Goal: Download file/media

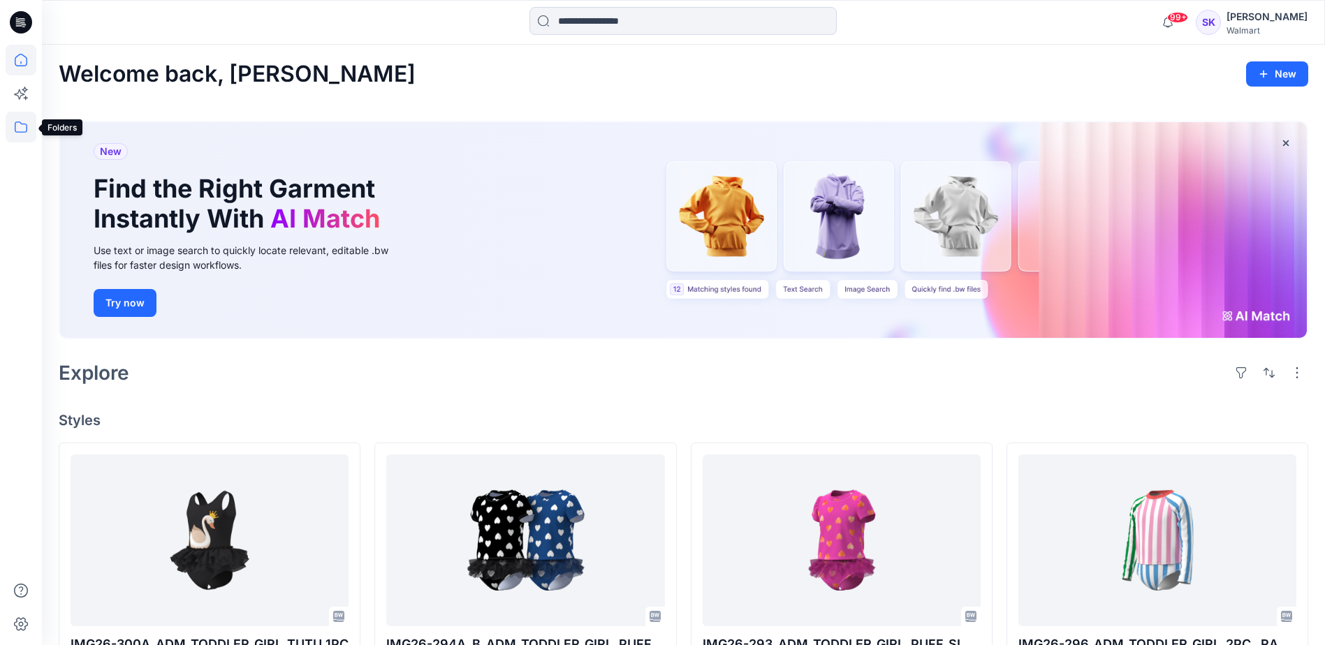
click at [14, 124] on icon at bounding box center [21, 127] width 31 height 31
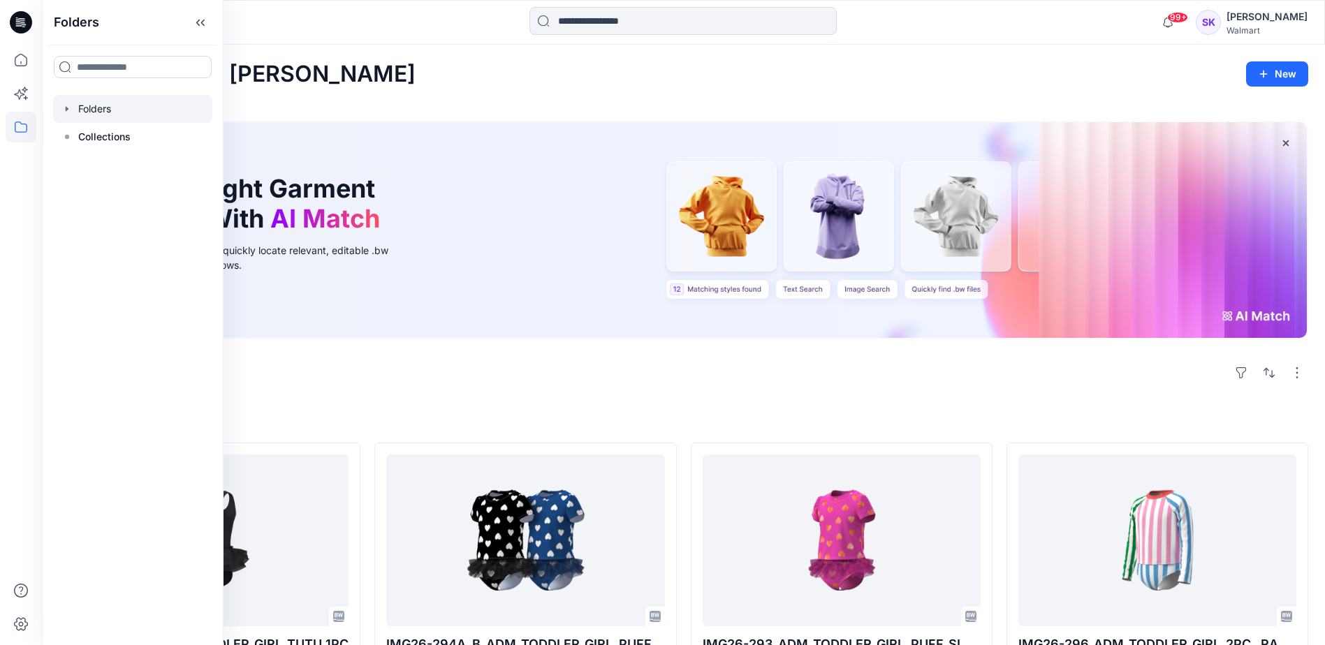
click at [106, 109] on div at bounding box center [132, 109] width 159 height 28
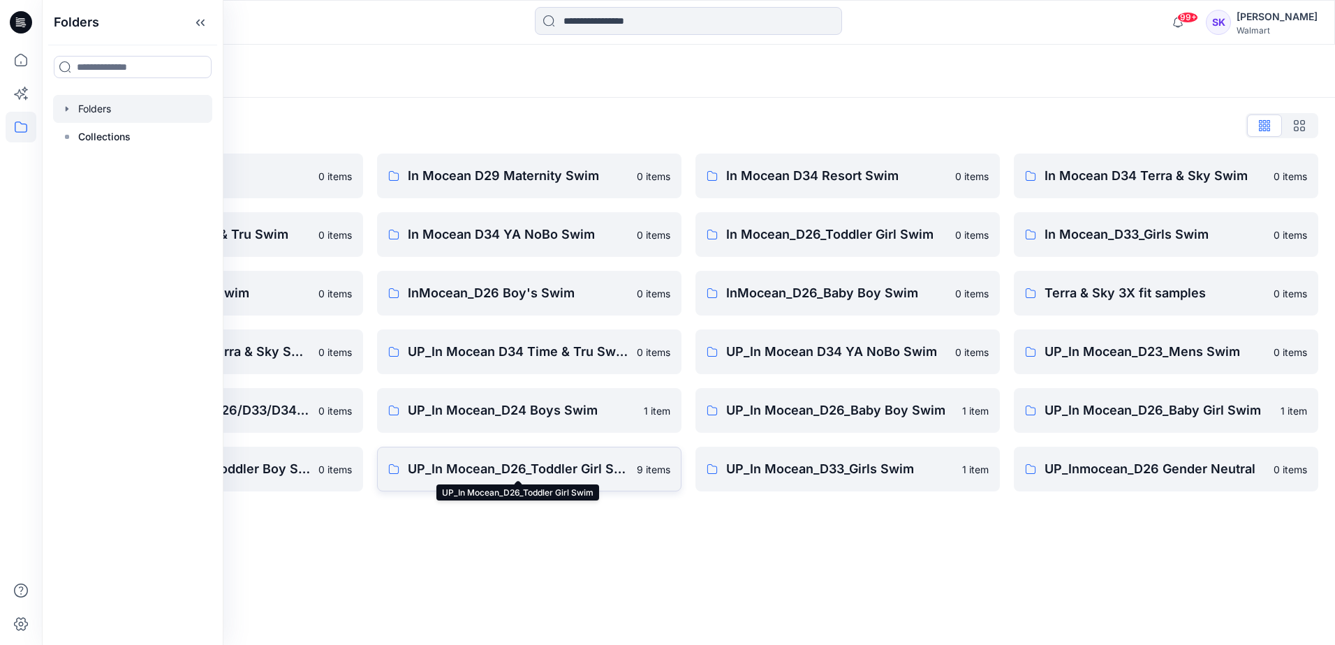
click at [523, 473] on p "UP_In Mocean_D26_Toddler Girl Swim" at bounding box center [518, 469] width 221 height 20
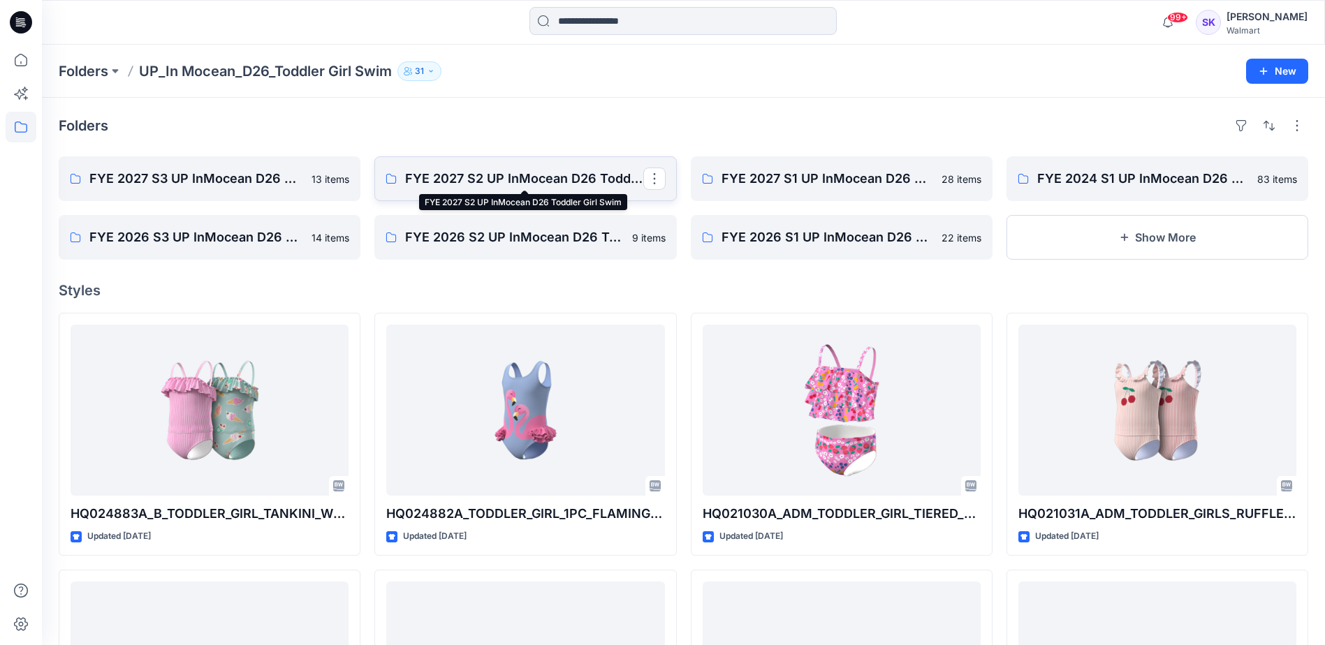
click at [518, 182] on p "FYE 2027 S2 UP InMocean D26 Toddler Girl Swim" at bounding box center [523, 179] width 237 height 20
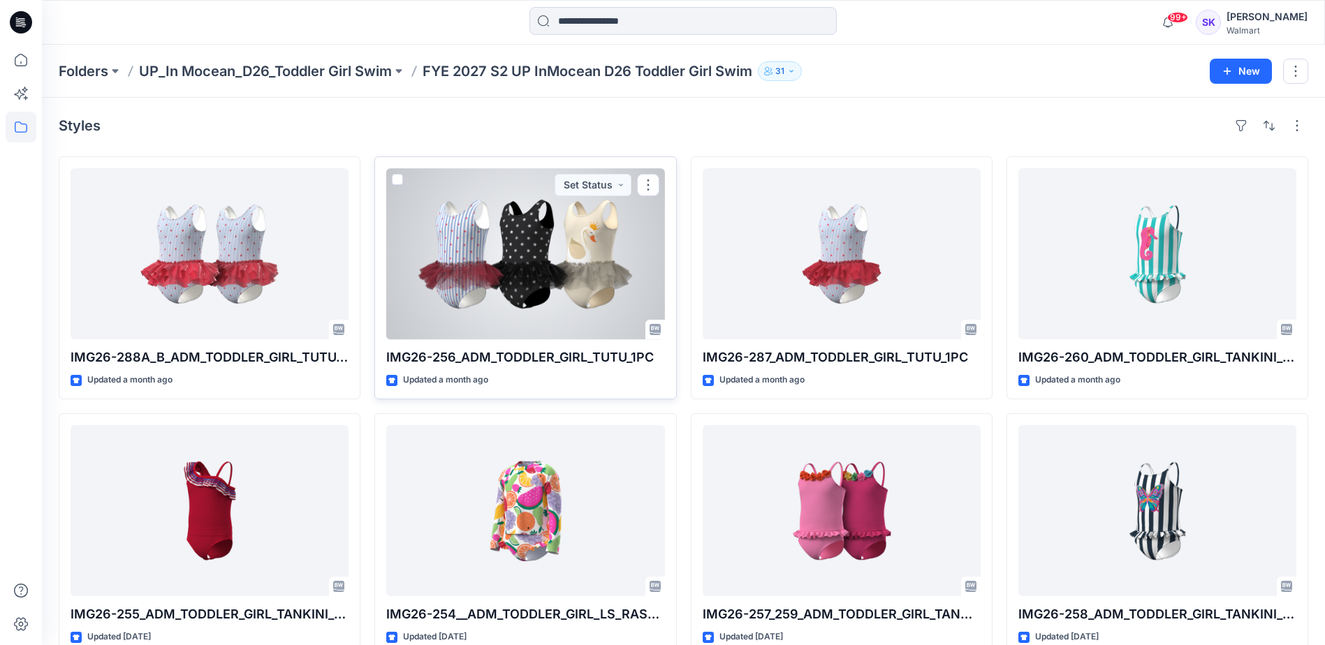
click at [579, 309] on div at bounding box center [525, 253] width 278 height 171
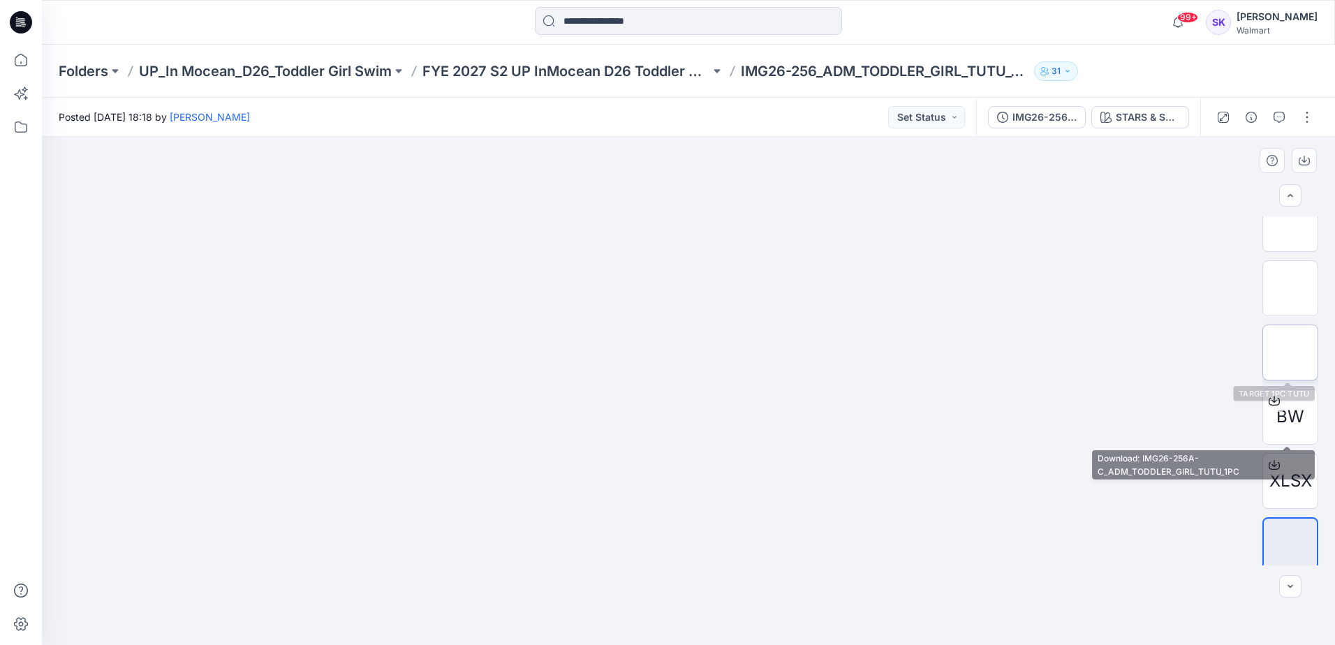
scroll to position [156, 0]
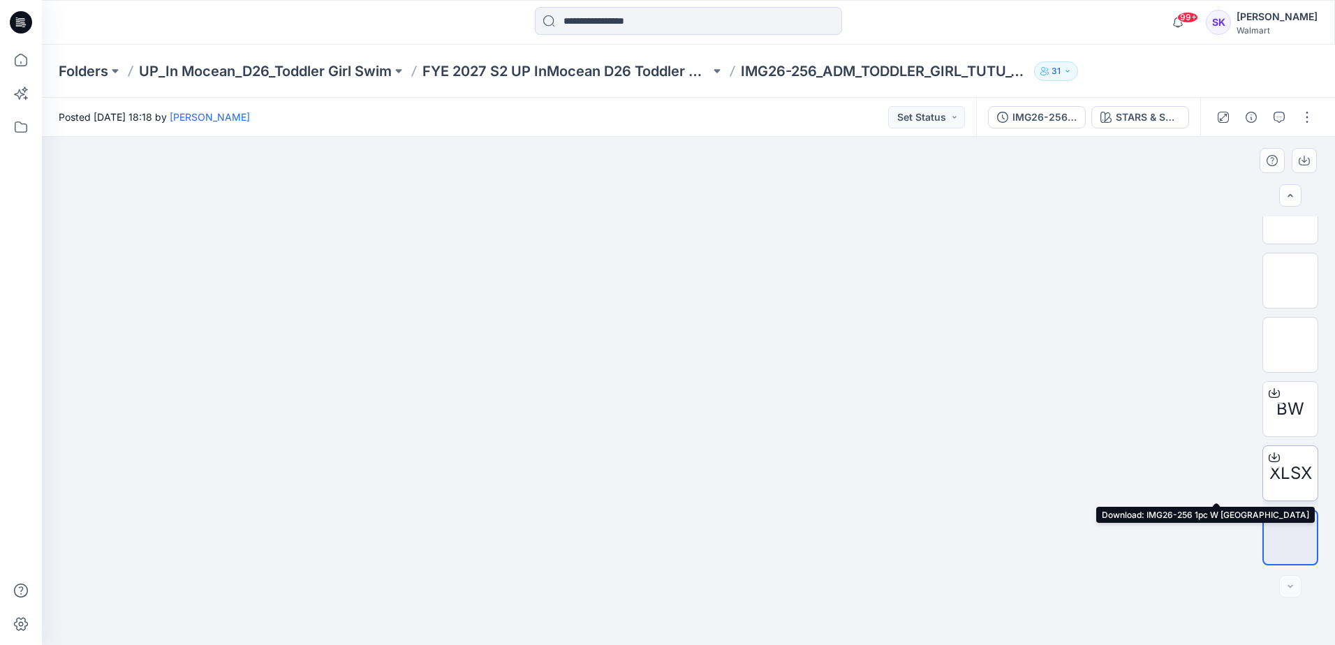
click at [1288, 469] on span "XLSX" at bounding box center [1290, 473] width 43 height 25
click at [82, 73] on p "Folders" at bounding box center [84, 71] width 50 height 20
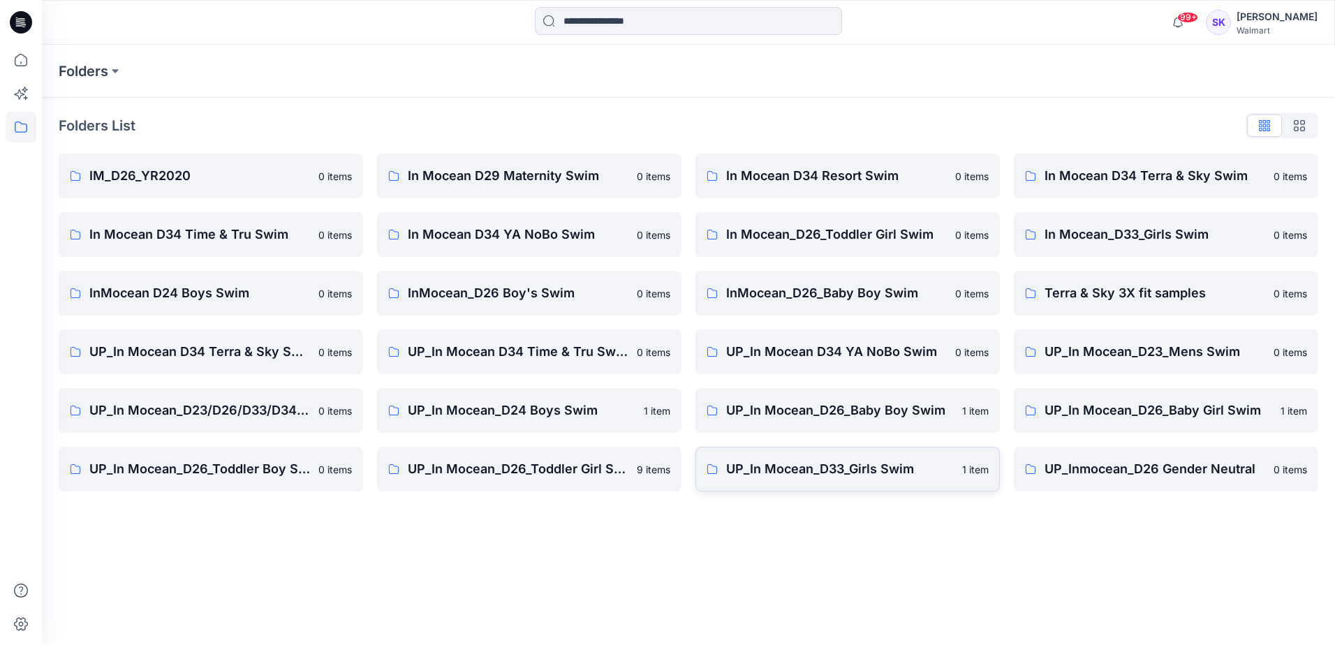
click at [853, 470] on p "UP_In Mocean_D33_Girls Swim" at bounding box center [840, 469] width 228 height 20
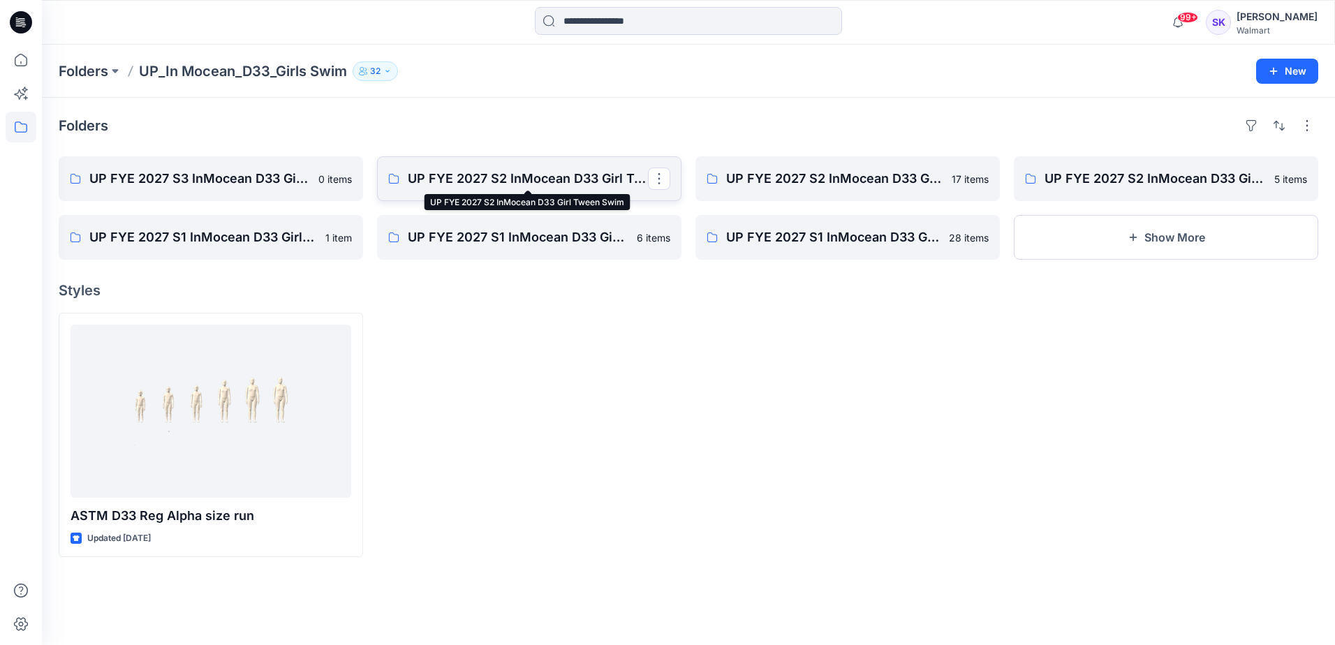
click at [515, 184] on p "UP FYE 2027 S2 InMocean D33 Girl Tween Swim" at bounding box center [528, 179] width 240 height 20
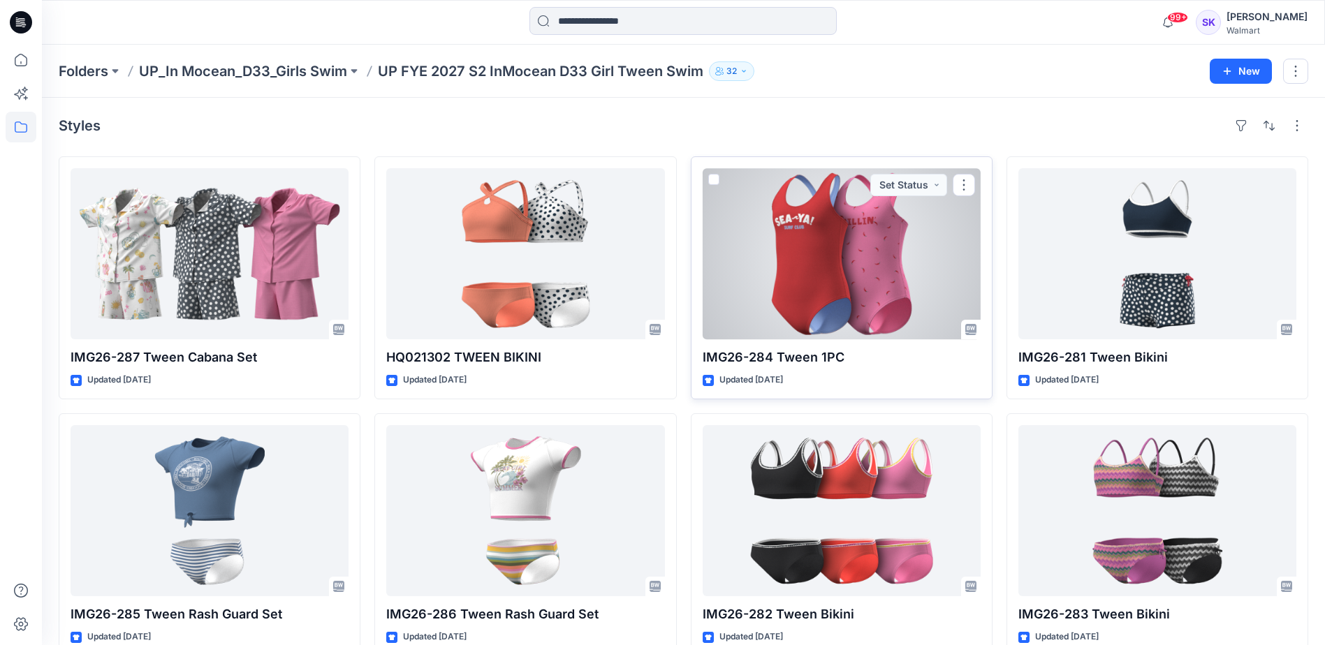
click at [830, 299] on div at bounding box center [841, 253] width 278 height 171
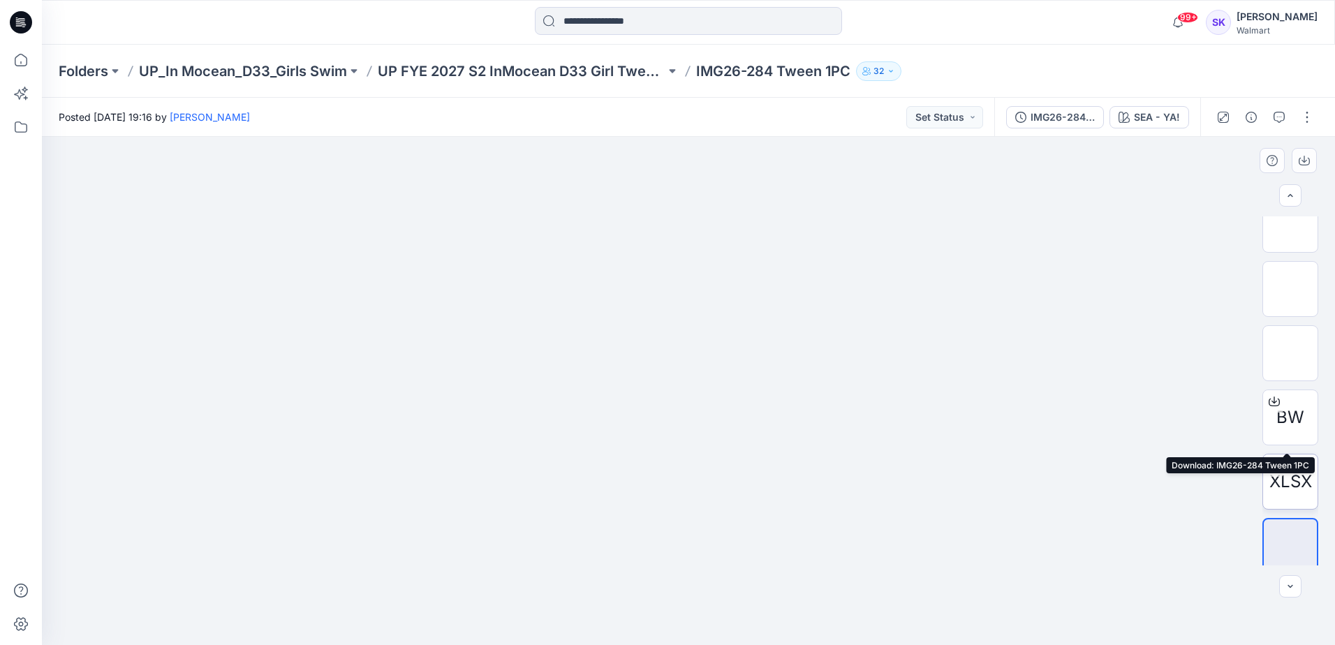
scroll to position [156, 0]
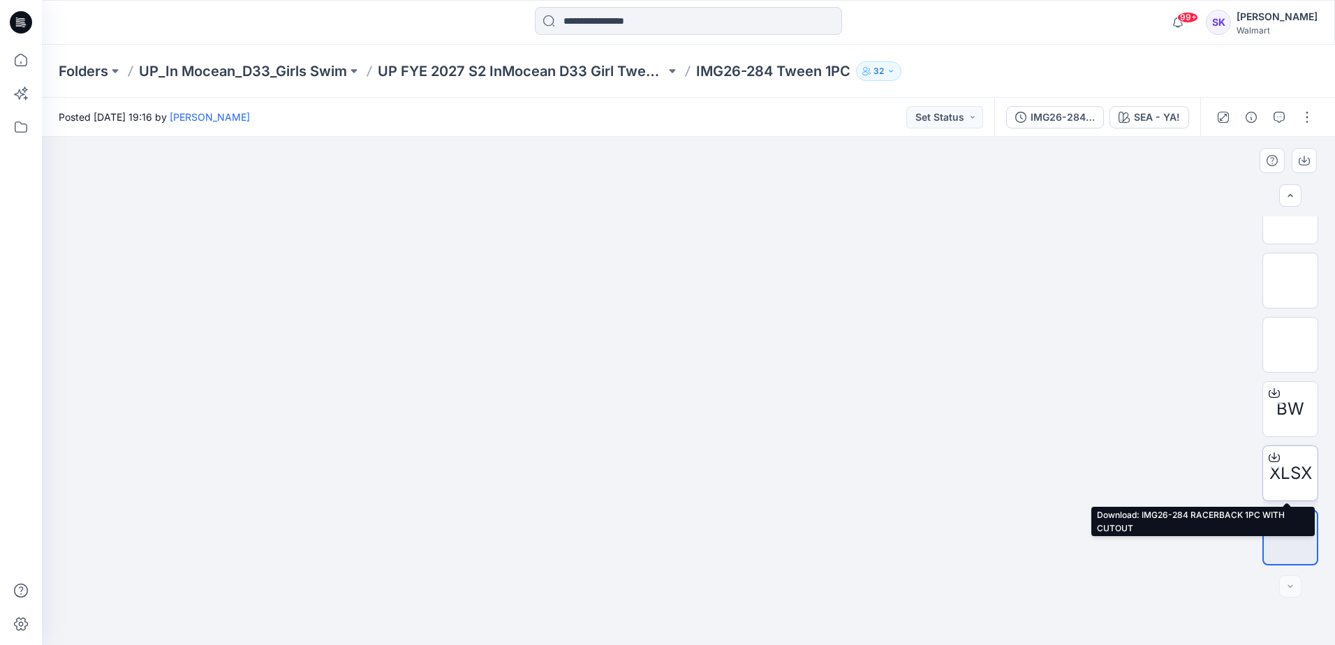
click at [1288, 470] on span "XLSX" at bounding box center [1290, 473] width 43 height 25
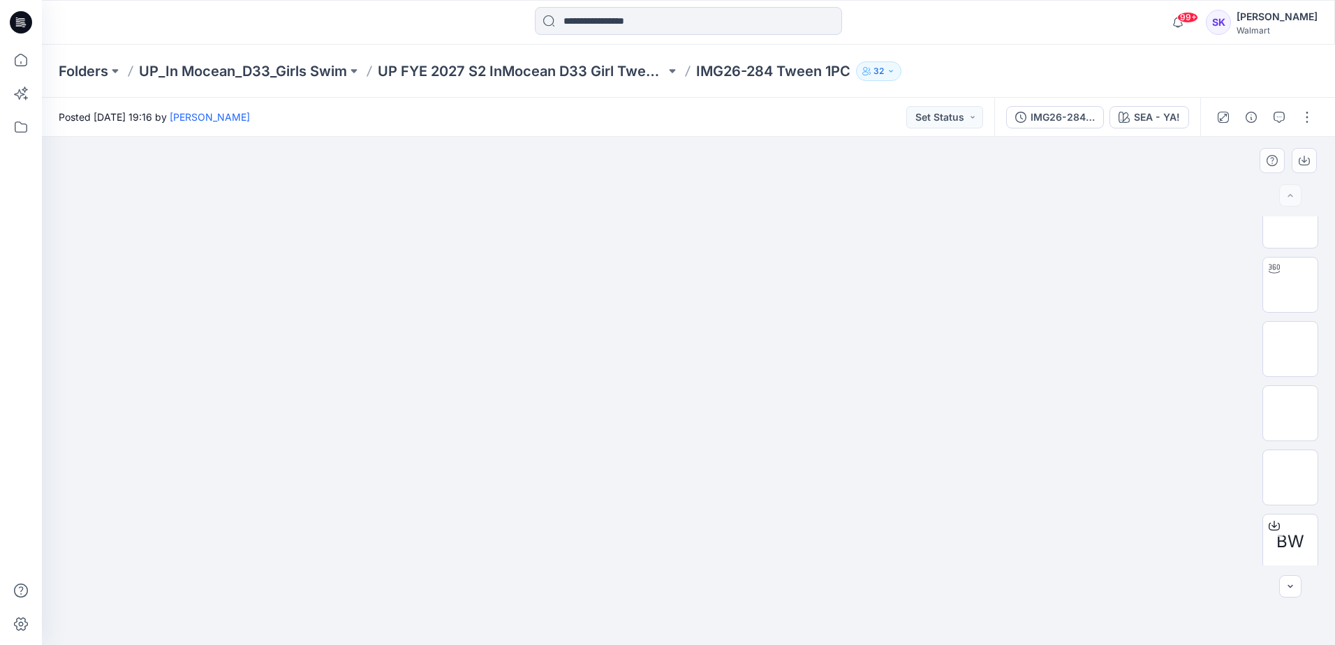
scroll to position [0, 0]
click at [1290, 309] on img at bounding box center [1290, 309] width 0 height 0
